Goal: Task Accomplishment & Management: Manage account settings

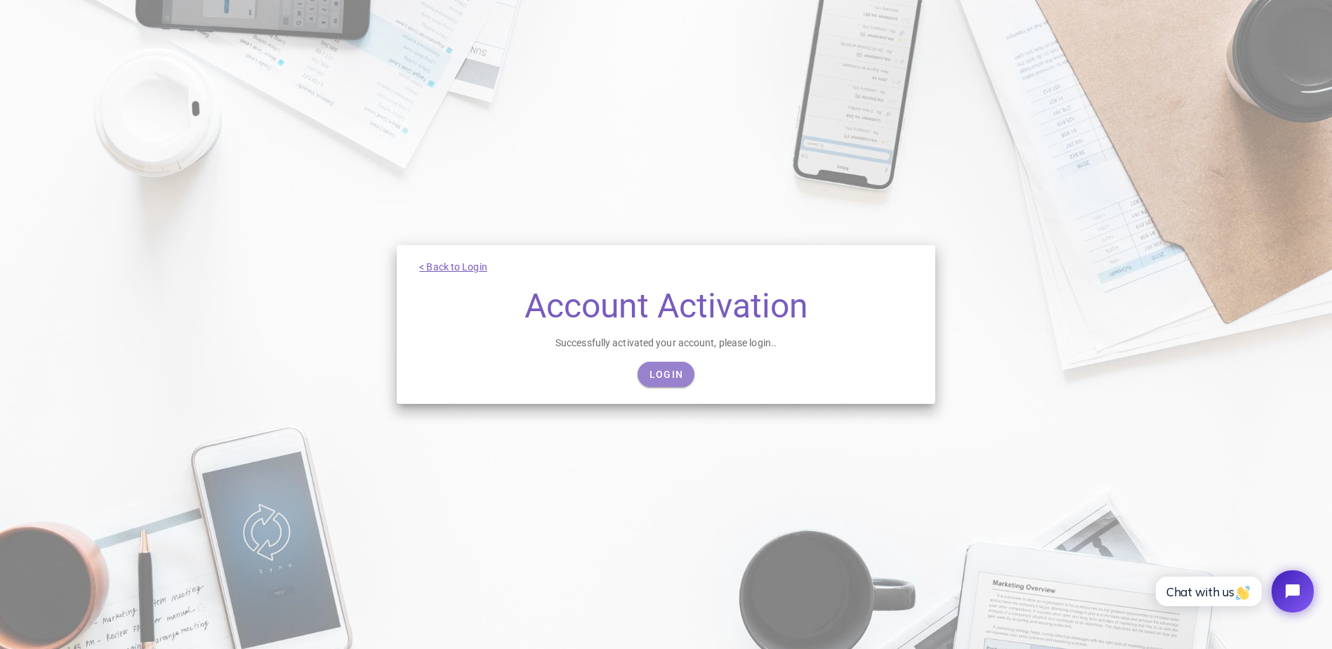
click at [667, 376] on span "Login" at bounding box center [666, 374] width 34 height 11
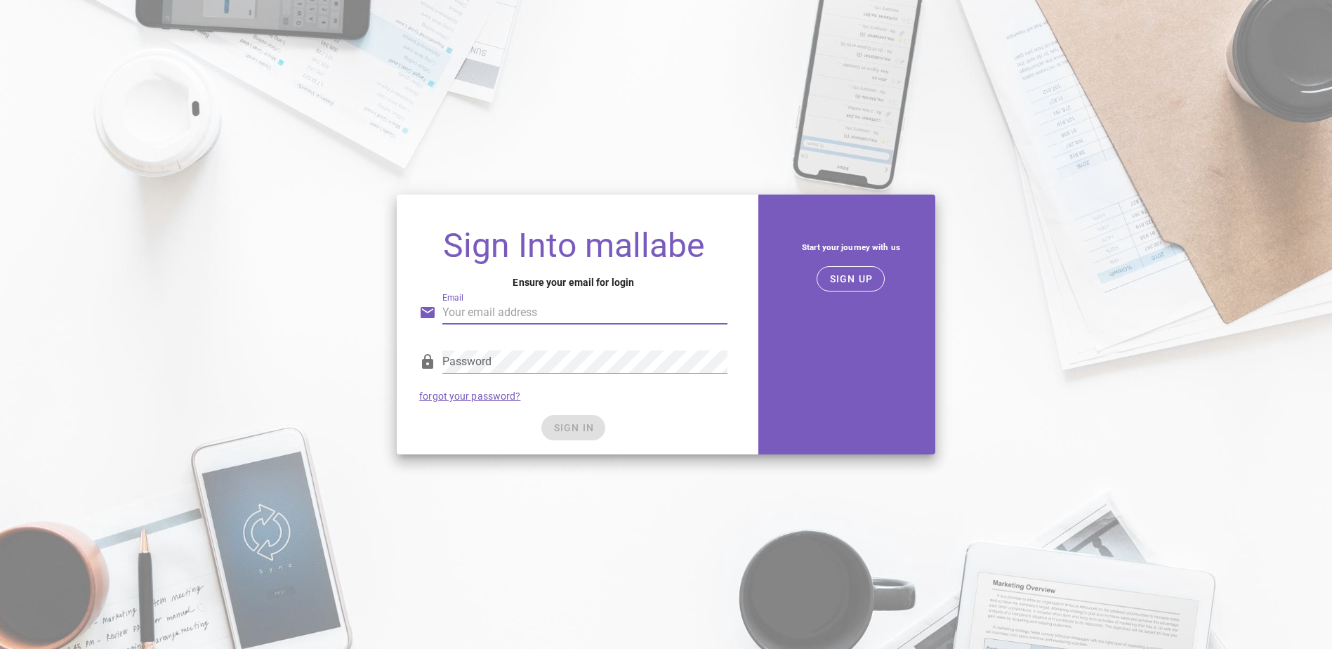
click at [509, 313] on input "Email" at bounding box center [584, 312] width 285 height 22
type input "alexvulf@gmail.com"
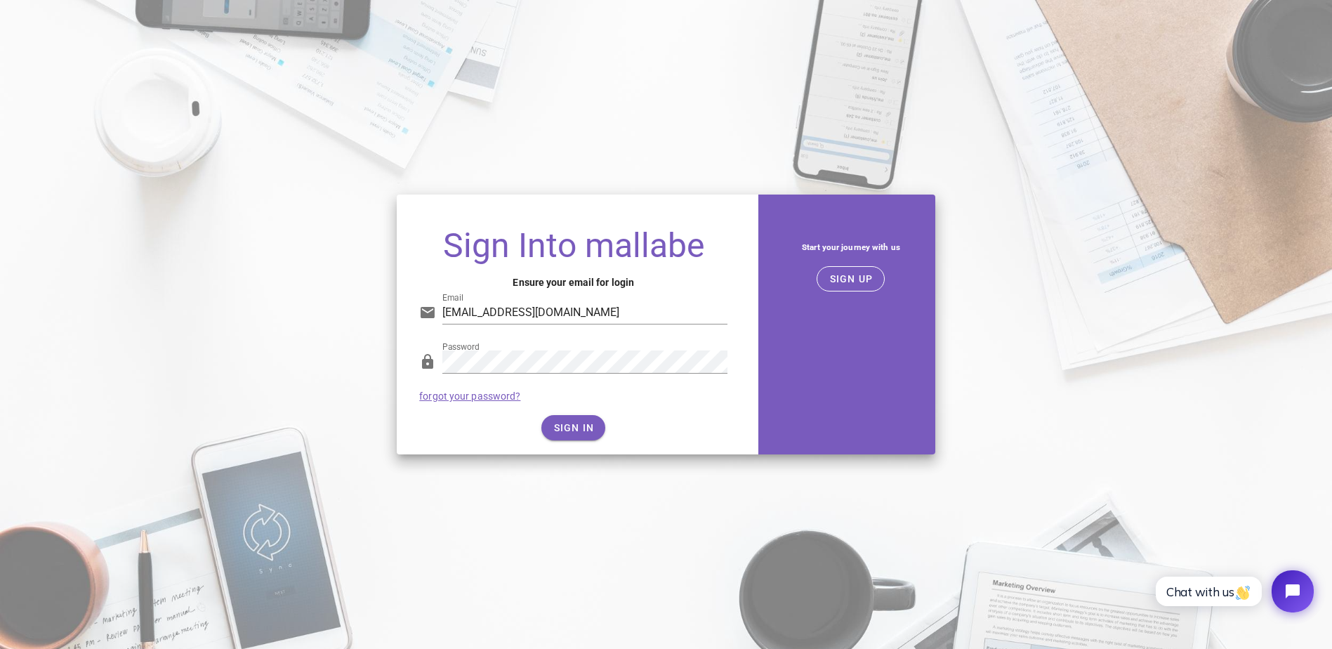
click at [578, 420] on div "SIGN IN" at bounding box center [573, 427] width 308 height 25
click at [578, 420] on button "SIGN IN" at bounding box center [573, 427] width 64 height 25
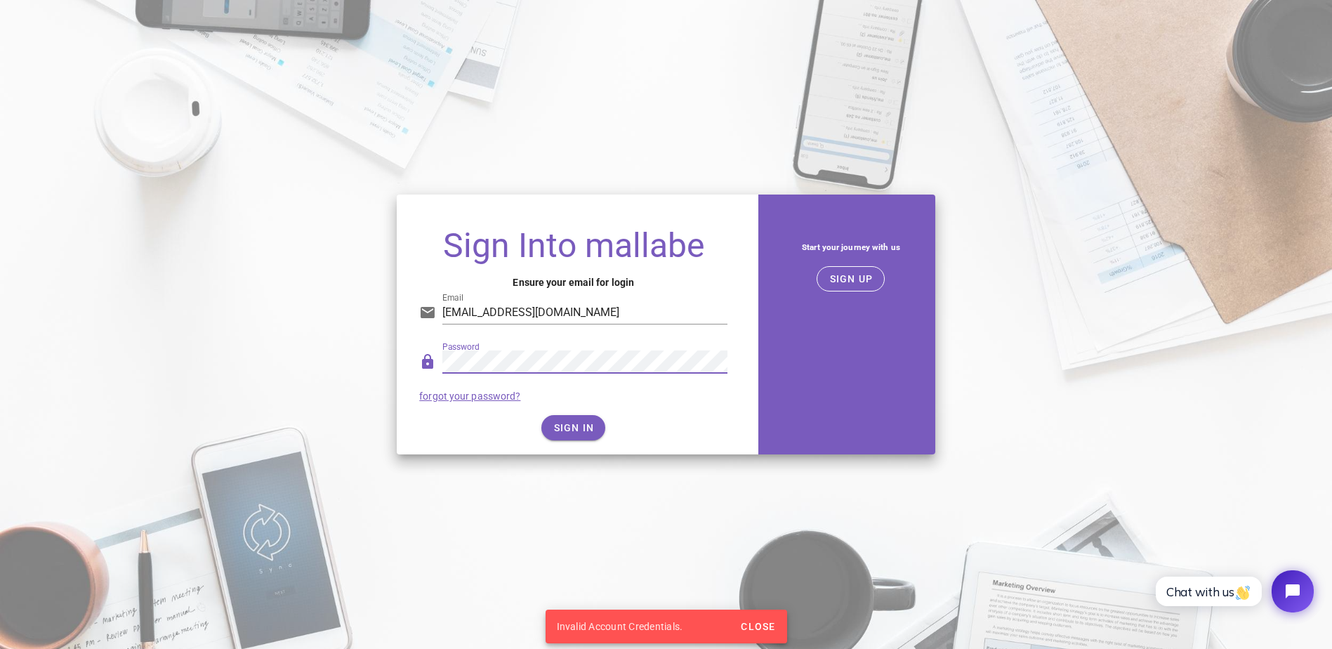
click at [395, 359] on div "Sign Into mallabe Ensure your email for login Email alexvulf@gmail.com Password…" at bounding box center [665, 324] width 555 height 277
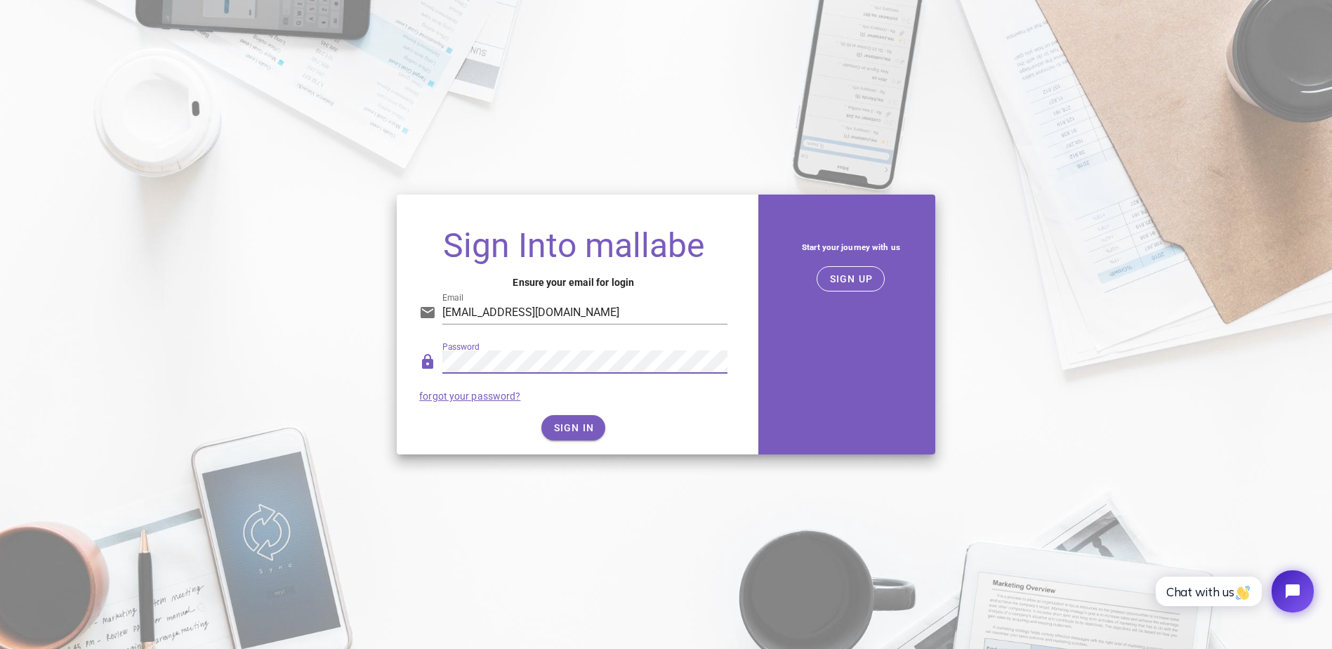
click at [369, 363] on div "Sign Into mallabe Ensure your email for login Email alexvulf@gmail.com Password…" at bounding box center [666, 324] width 1332 height 277
click at [574, 428] on span "SIGN IN" at bounding box center [573, 427] width 41 height 11
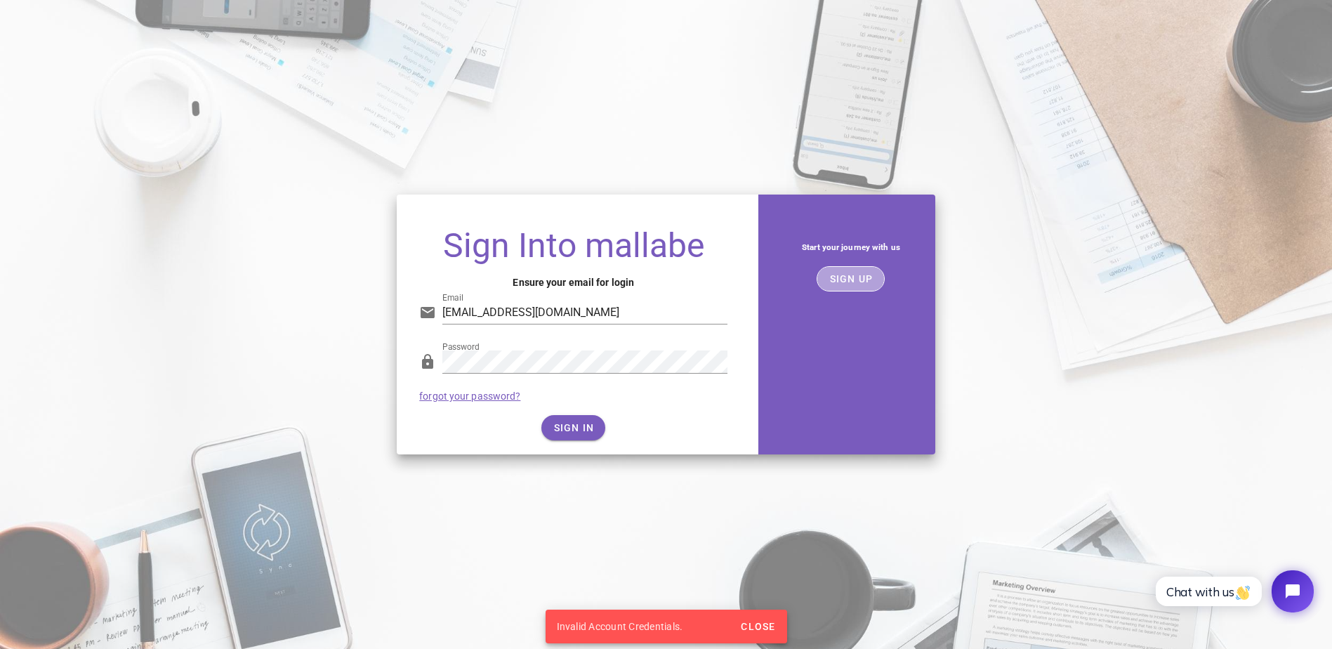
click at [856, 274] on span "SIGN UP" at bounding box center [850, 278] width 44 height 11
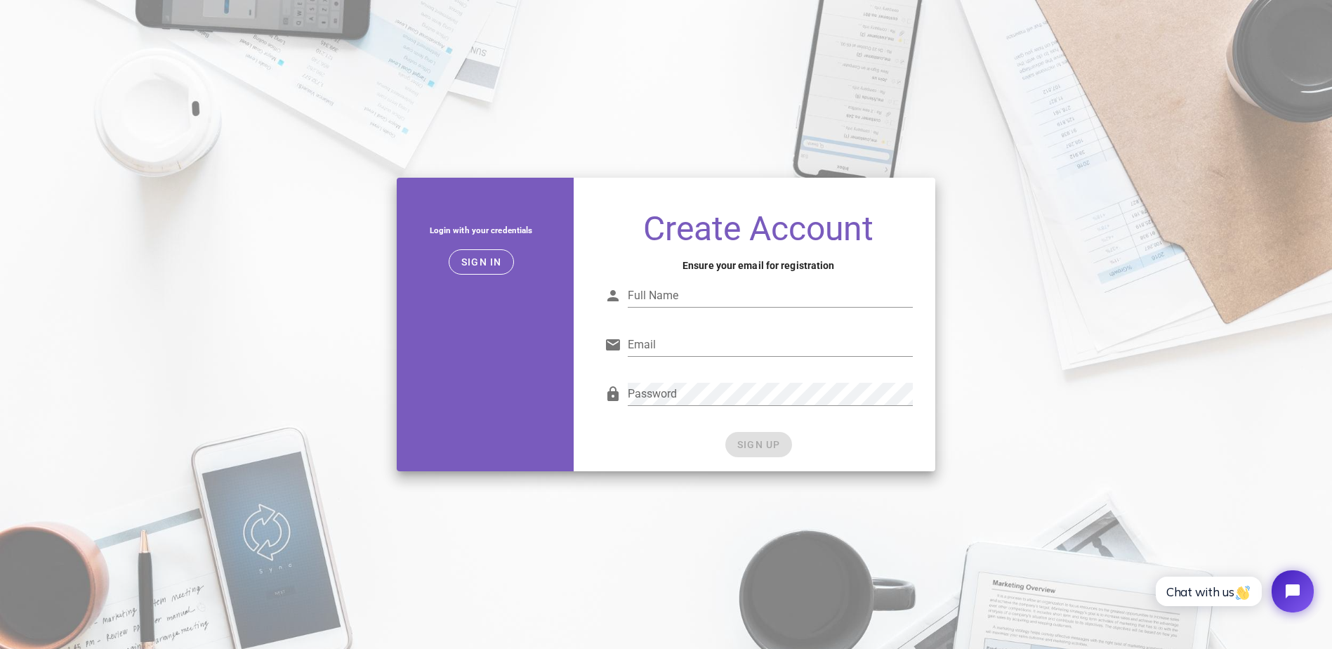
click at [446, 270] on div "Sign in" at bounding box center [481, 261] width 168 height 25
click at [468, 263] on span "Sign in" at bounding box center [481, 261] width 41 height 11
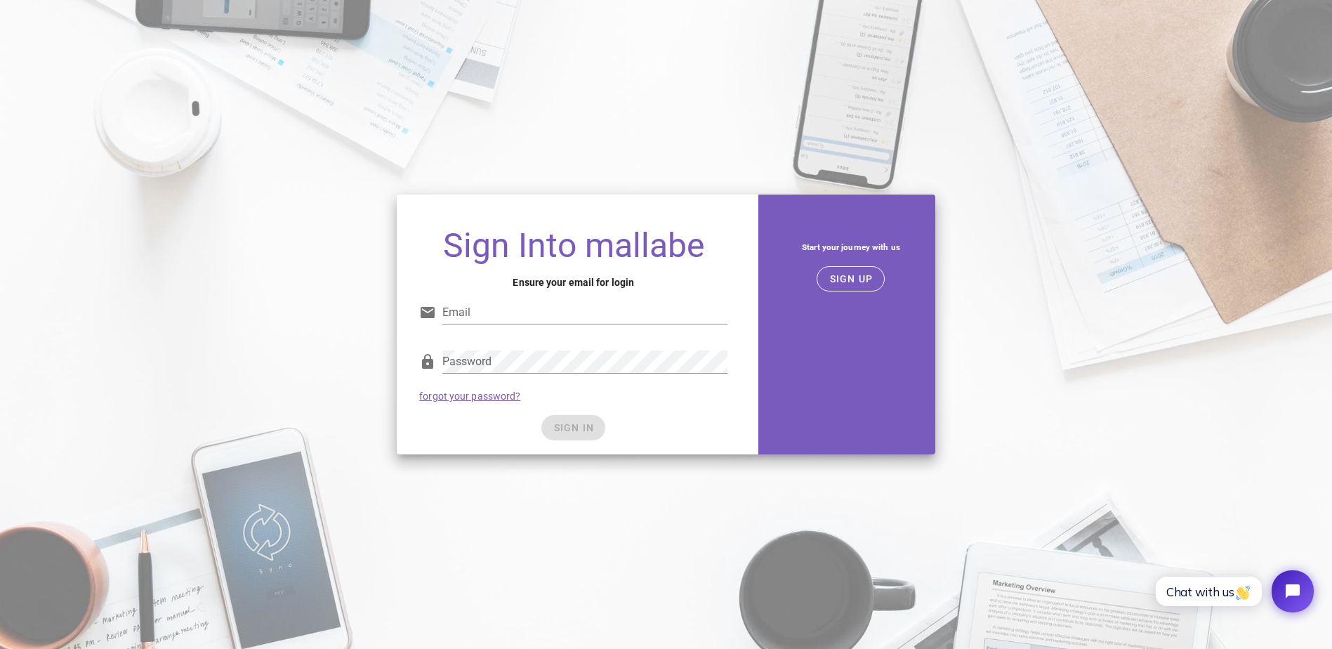
click at [463, 395] on link "forgot your password?" at bounding box center [469, 395] width 101 height 11
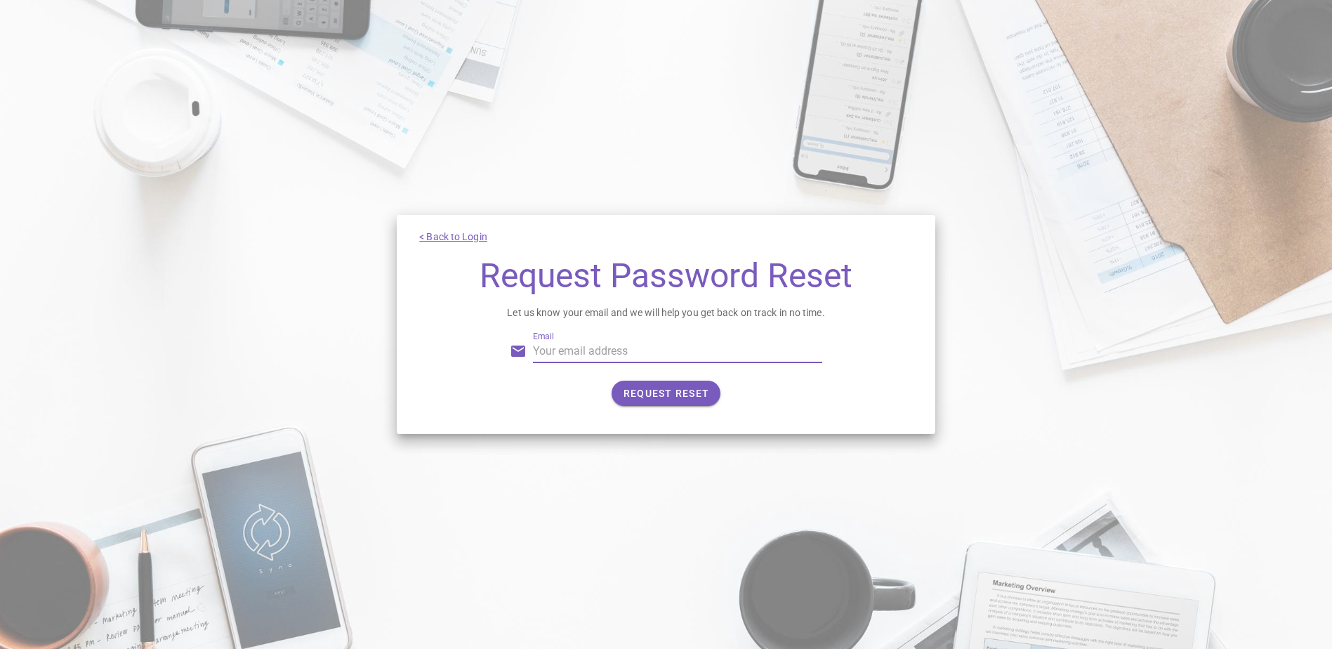
click at [579, 345] on input "Email" at bounding box center [677, 351] width 289 height 22
type input "alexvulf@gmail.com"
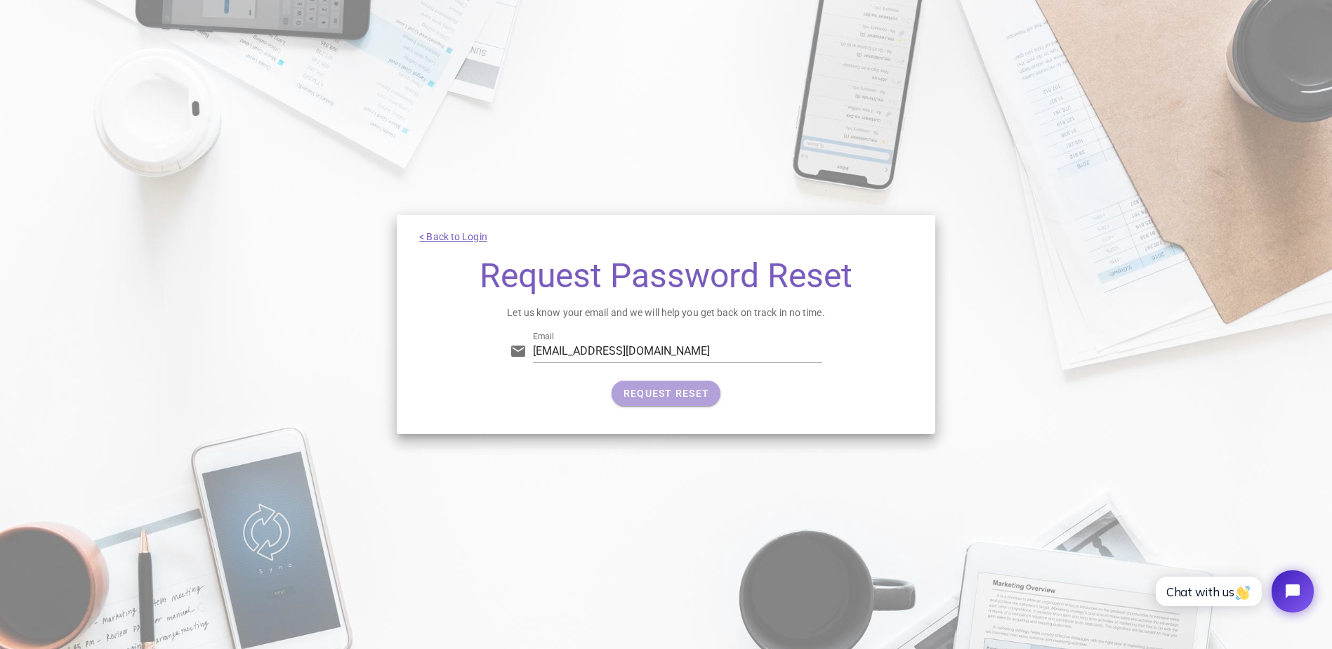
click at [709, 393] on button "REQUEST RESET" at bounding box center [665, 393] width 109 height 25
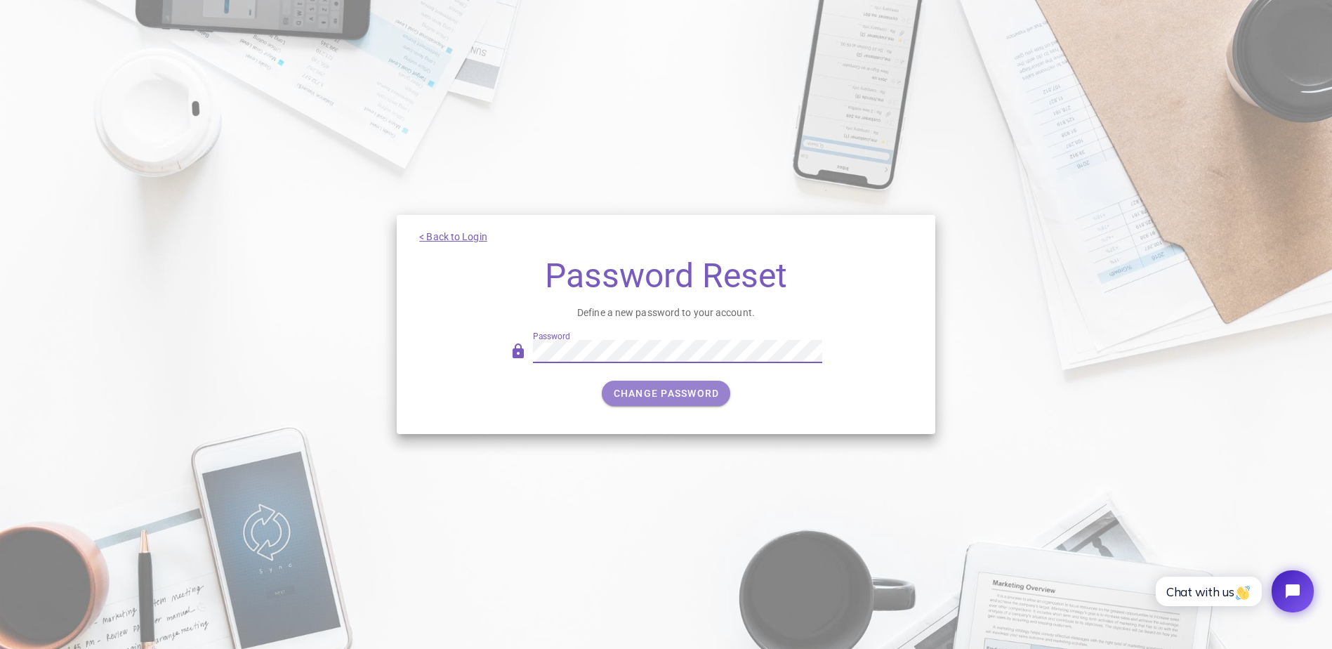
click at [661, 396] on span "CHANGE PASSWORD" at bounding box center [666, 393] width 107 height 11
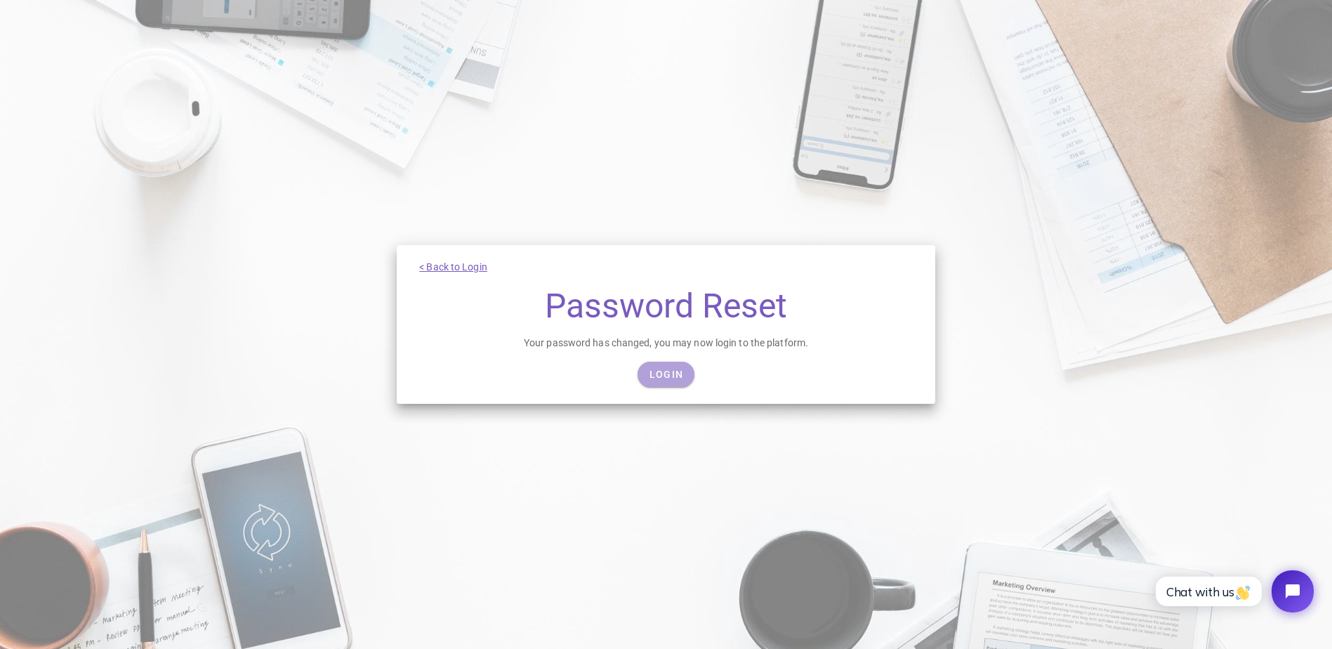
click at [679, 371] on span "Login" at bounding box center [666, 374] width 34 height 11
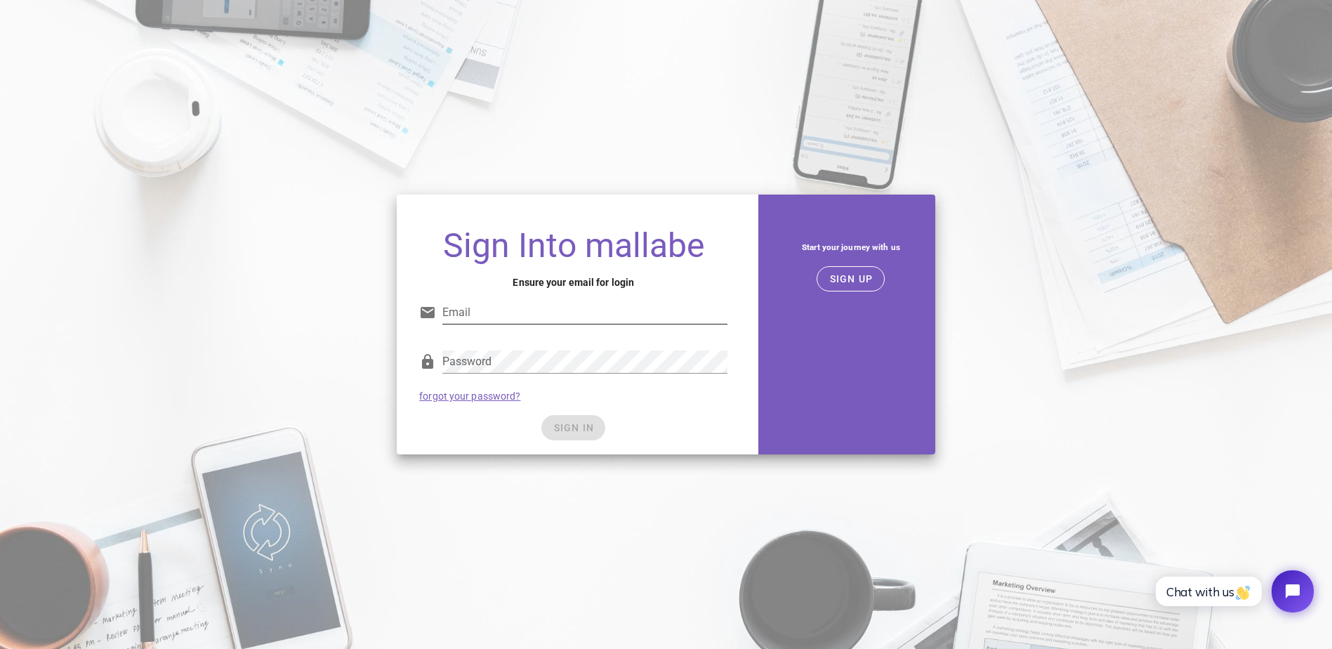
click at [508, 318] on input "Email" at bounding box center [584, 312] width 285 height 22
type input "alexvulf@gmail.com"
click at [482, 356] on div "Password" at bounding box center [584, 361] width 285 height 22
click at [553, 426] on div "SIGN IN" at bounding box center [573, 427] width 308 height 25
click at [554, 427] on span "SIGN IN" at bounding box center [573, 427] width 41 height 11
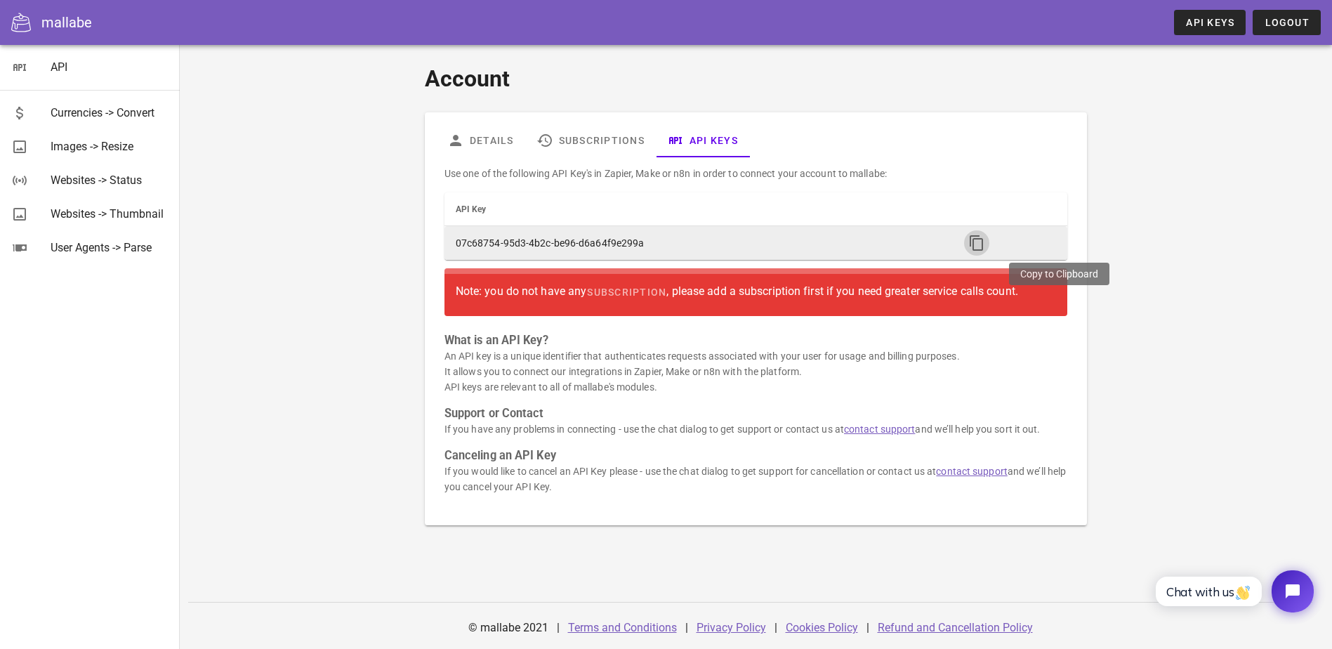
click at [985, 244] on icon "button" at bounding box center [976, 242] width 17 height 17
